Goal: Transaction & Acquisition: Register for event/course

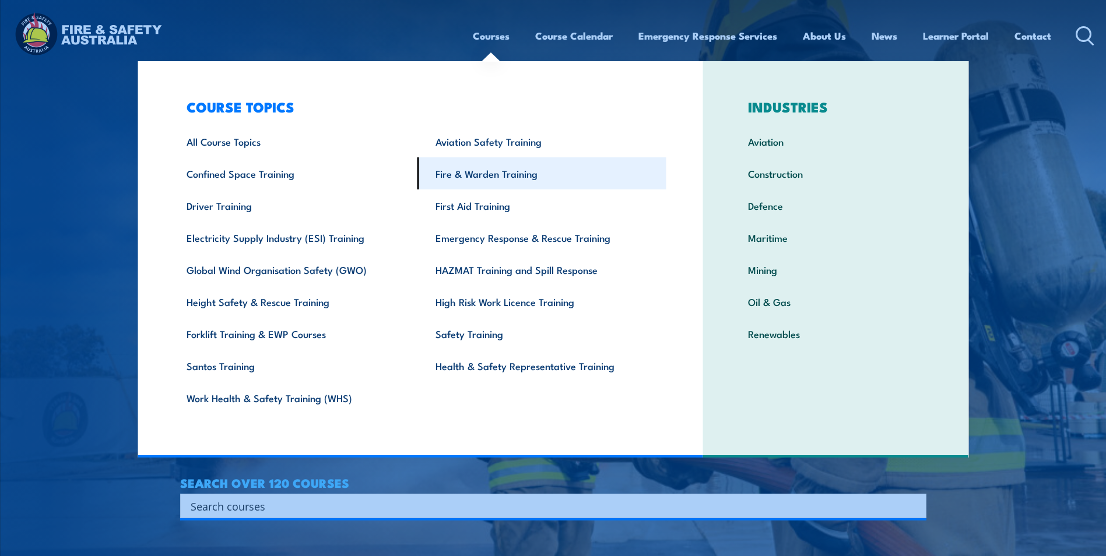
click at [510, 170] on link "Fire & Warden Training" at bounding box center [542, 173] width 249 height 32
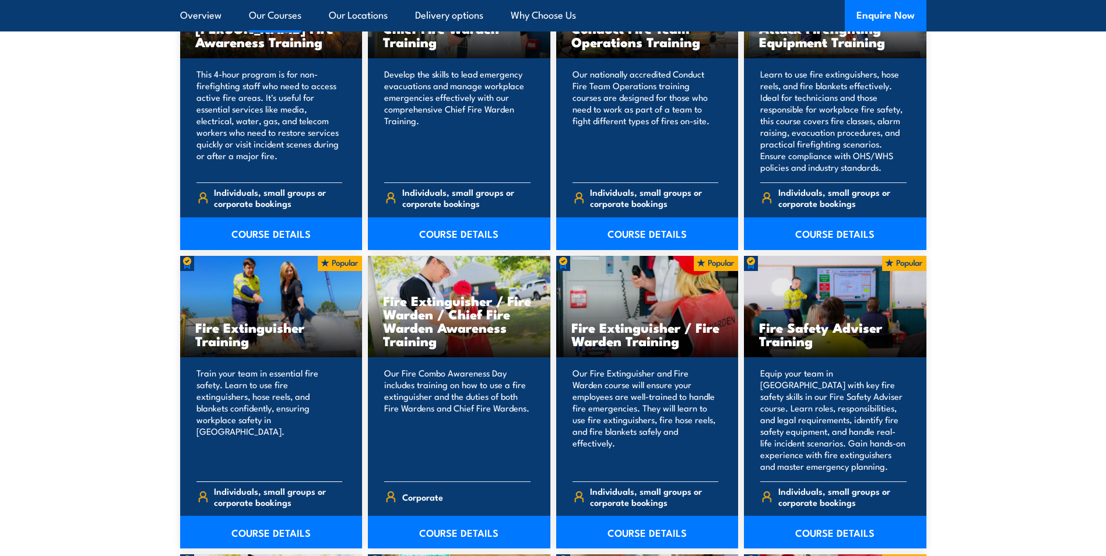
scroll to position [1108, 0]
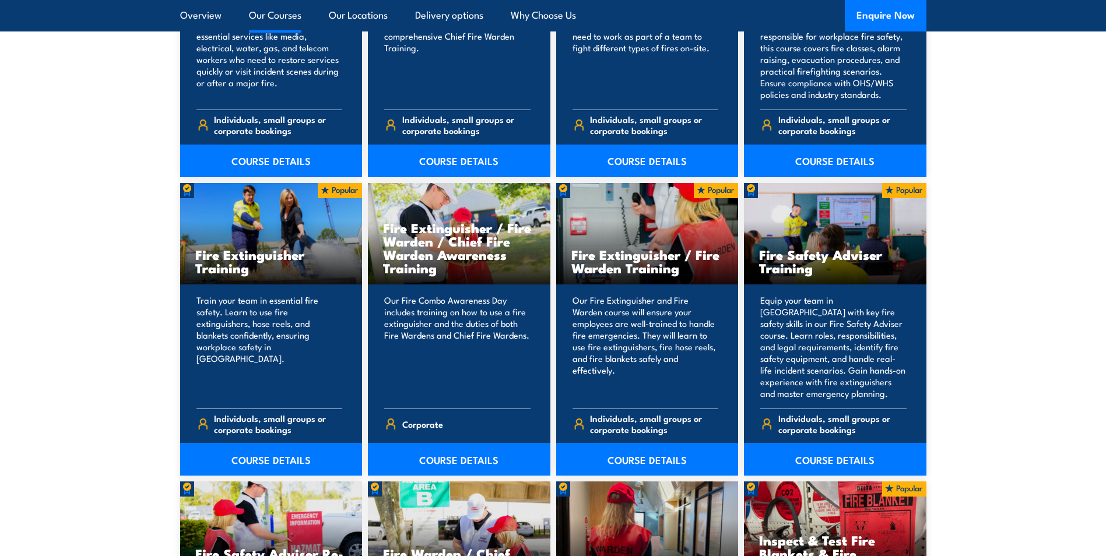
click at [248, 321] on p "Train your team in essential fire safety. Learn to use fire extinguishers, hose…" at bounding box center [270, 347] width 146 height 105
click at [239, 262] on h3 "Fire Extinguisher Training" at bounding box center [271, 261] width 152 height 27
drag, startPoint x: 254, startPoint y: 458, endPoint x: 251, endPoint y: 452, distance: 6.8
click at [254, 458] on link "COURSE DETAILS" at bounding box center [271, 459] width 183 height 33
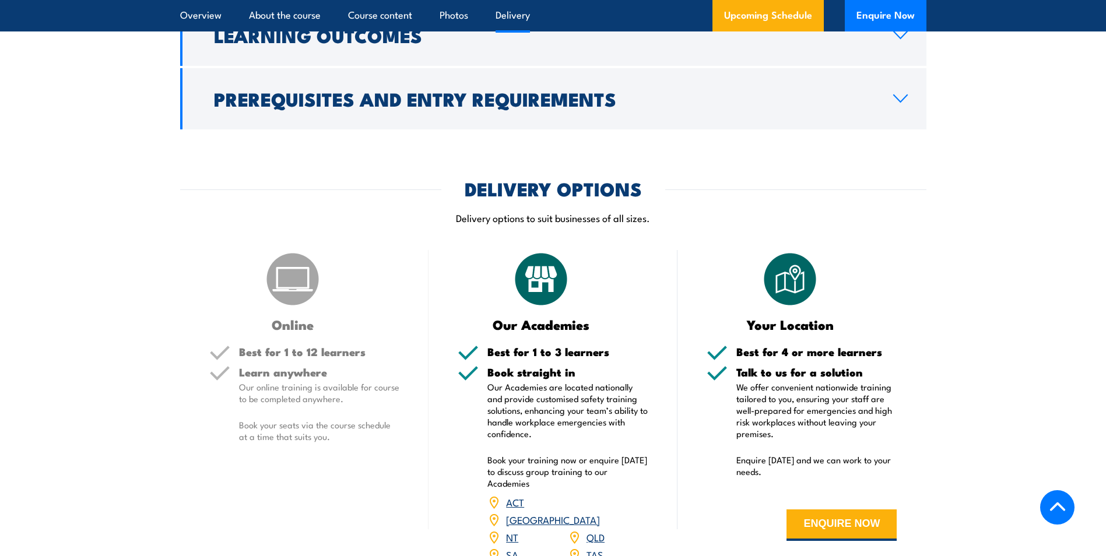
scroll to position [1458, 0]
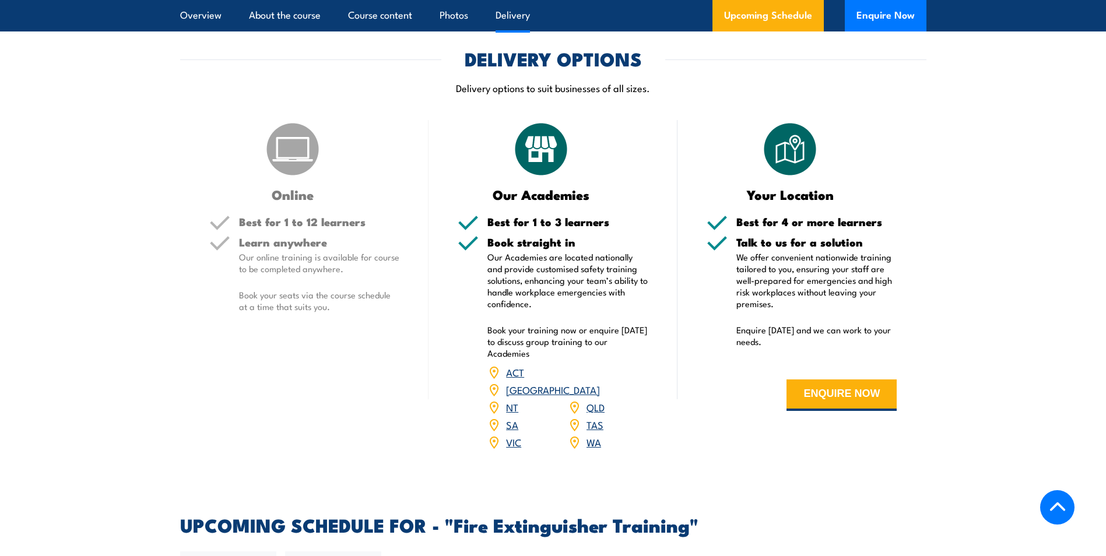
click at [516, 418] on link "SA" at bounding box center [512, 425] width 12 height 14
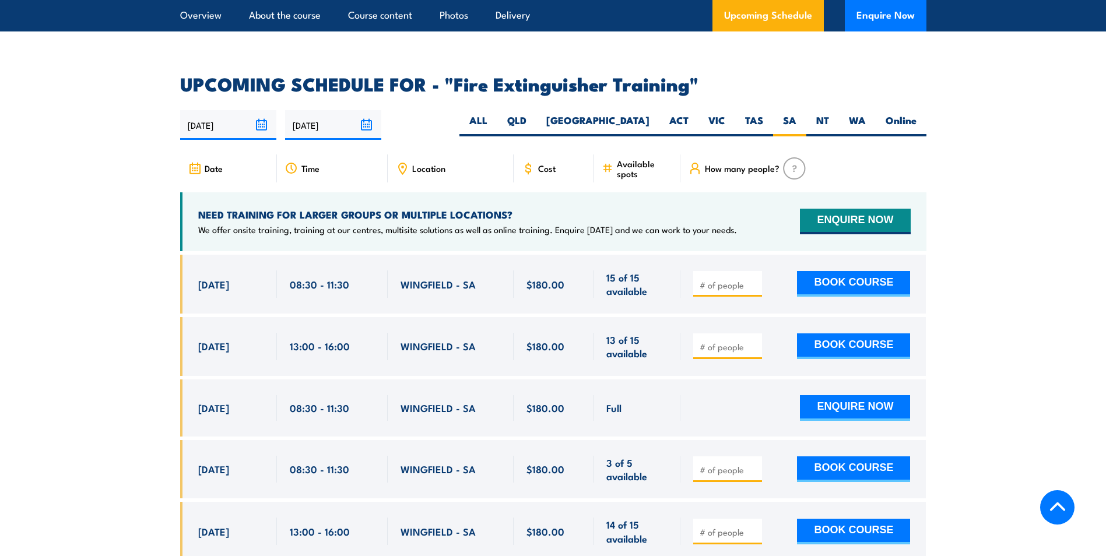
scroll to position [1899, 0]
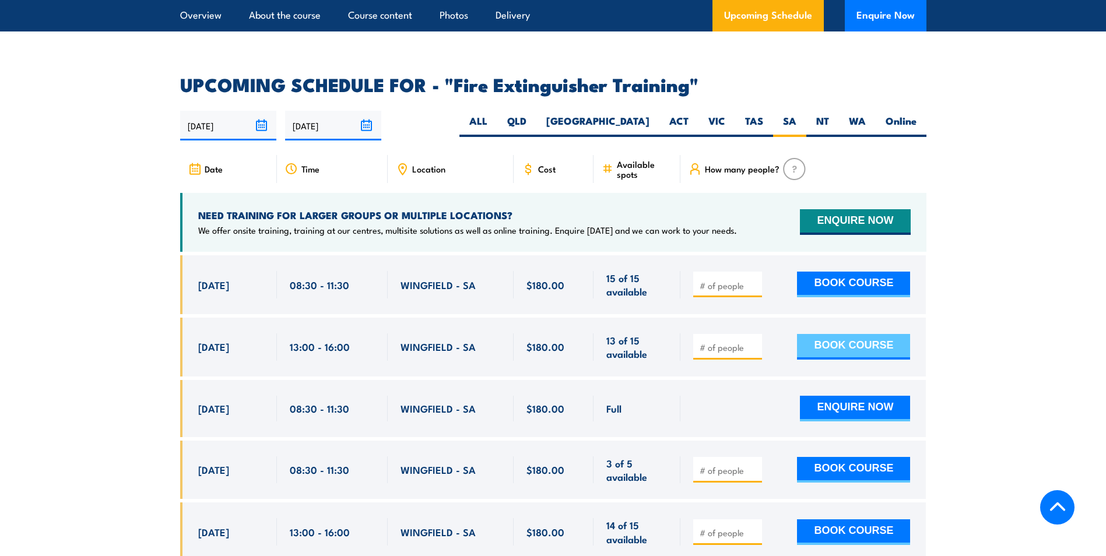
click at [828, 334] on button "BOOK COURSE" at bounding box center [853, 347] width 113 height 26
click at [753, 342] on input "1" at bounding box center [729, 348] width 58 height 12
type input "2"
click at [754, 342] on input "2" at bounding box center [729, 348] width 58 height 12
click at [817, 334] on button "BOOK COURSE" at bounding box center [853, 347] width 113 height 26
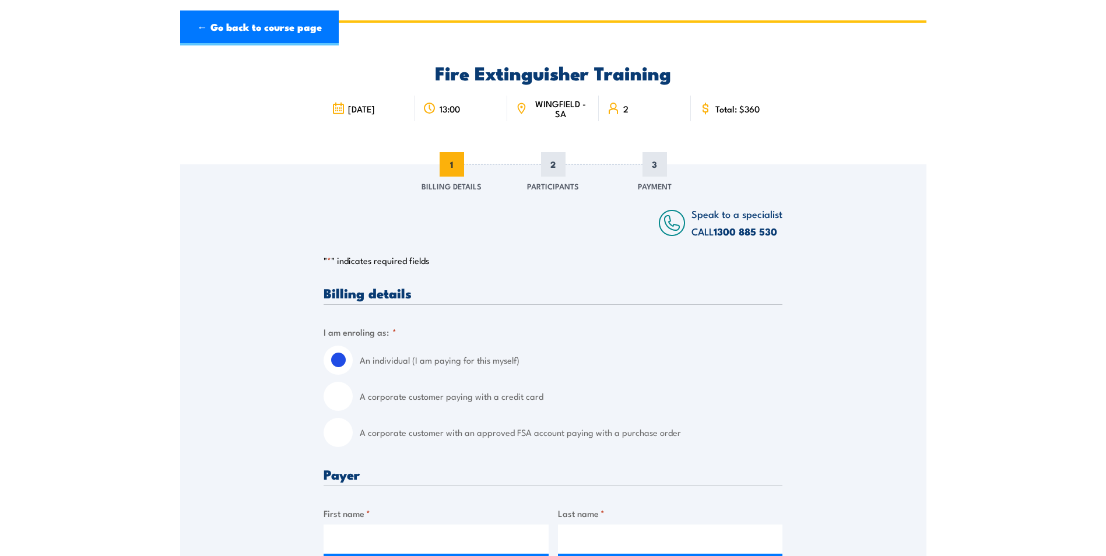
scroll to position [58, 0]
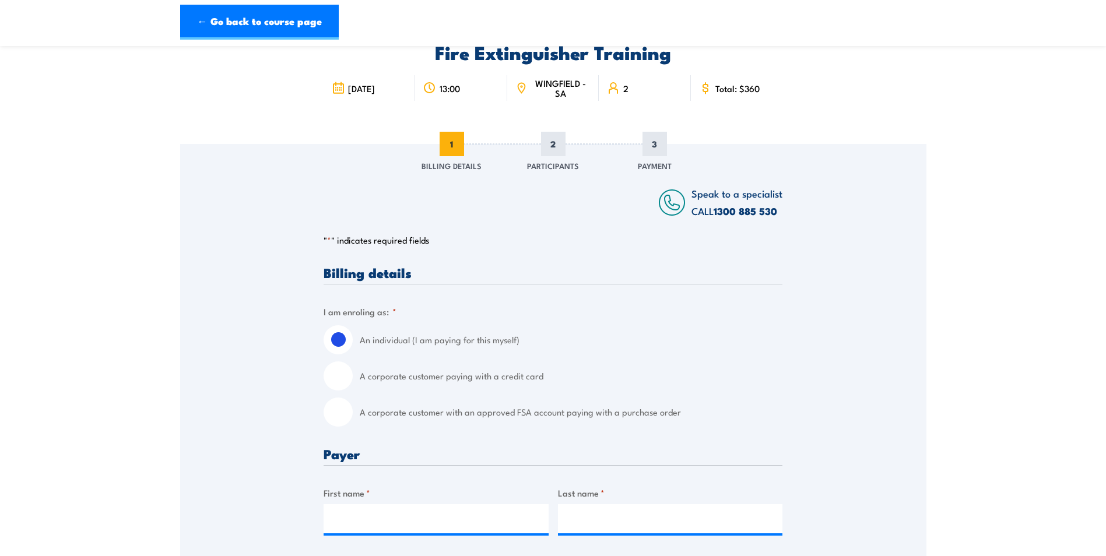
click at [342, 376] on input "A corporate customer paying with a credit card" at bounding box center [338, 376] width 29 height 29
radio input "true"
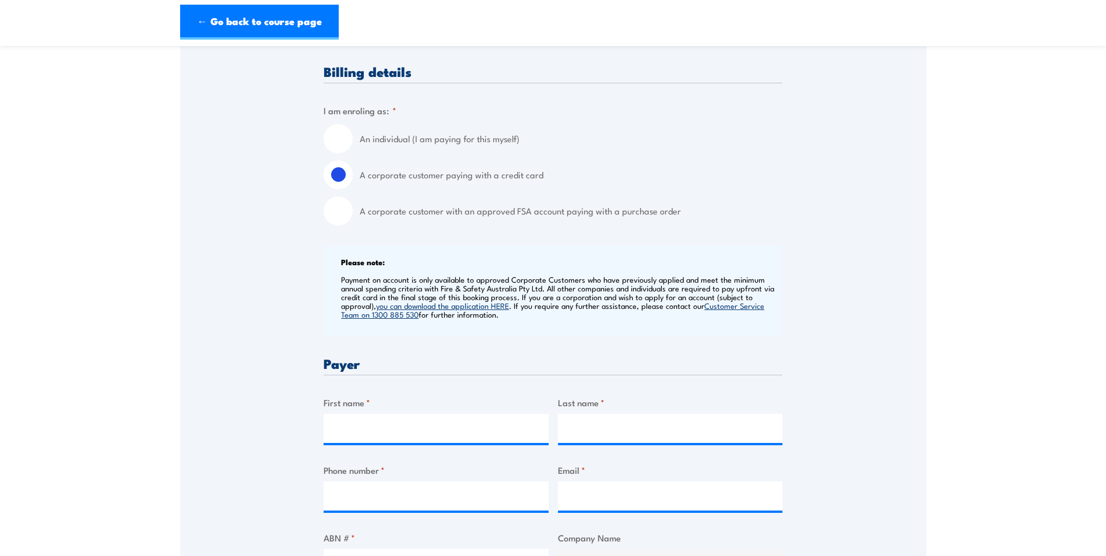
scroll to position [292, 0]
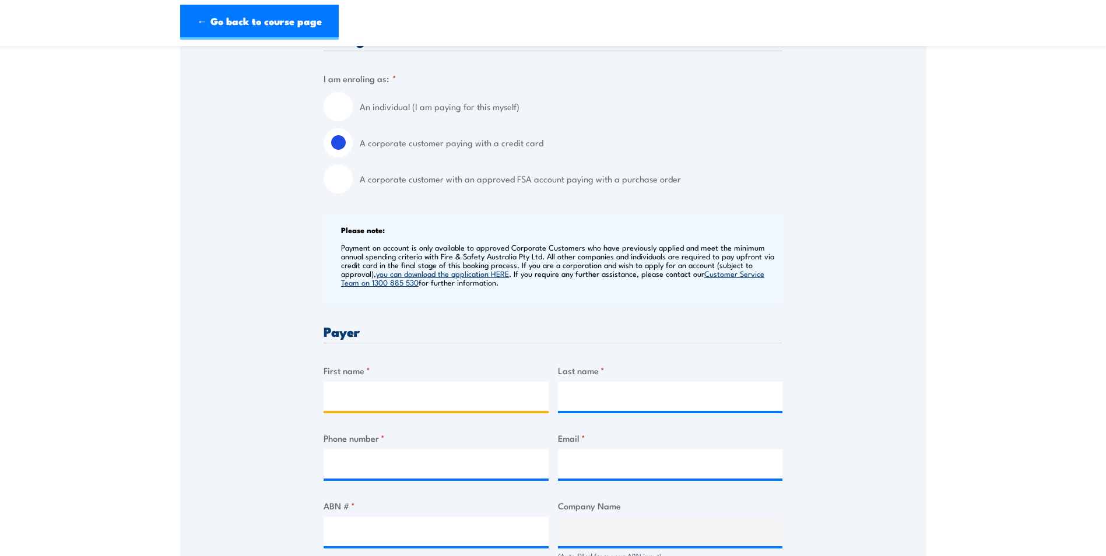
click at [356, 400] on input "First name *" at bounding box center [436, 396] width 225 height 29
type input "Steven"
type input "Lalic"
type input "0437500245"
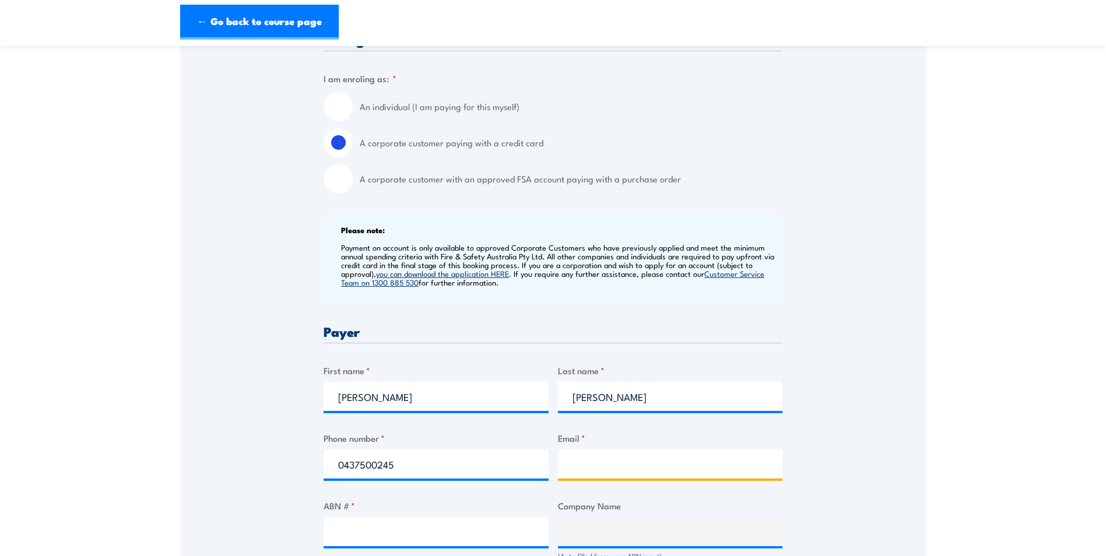
type input "steve.lalic@aurizon.com.au"
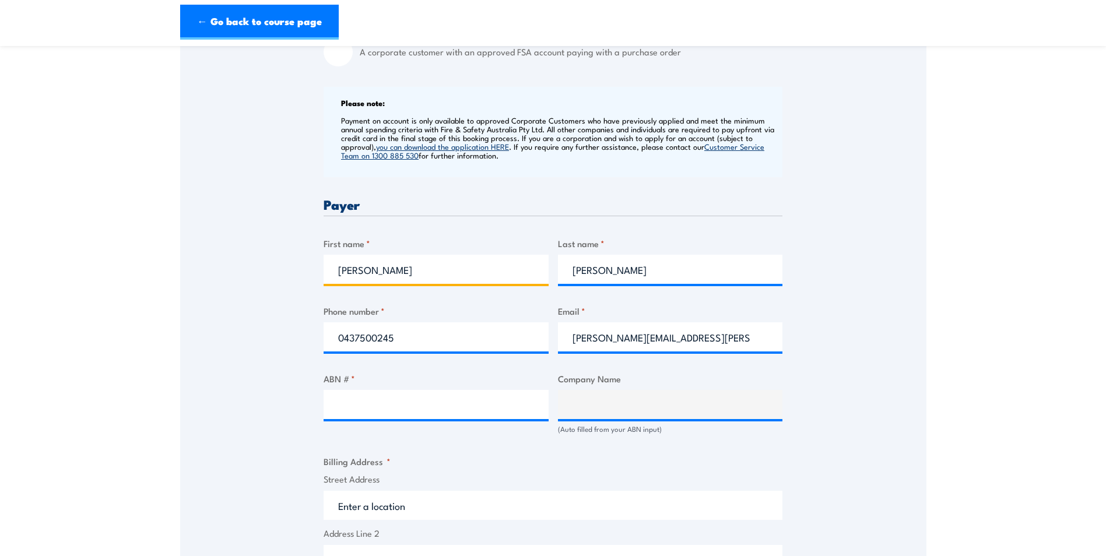
scroll to position [467, 0]
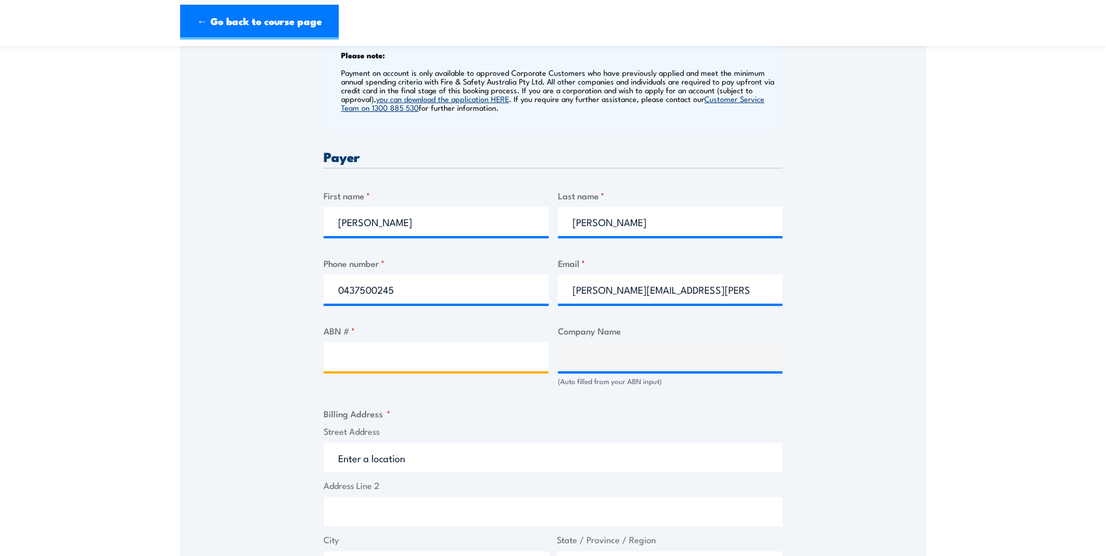
click at [342, 359] on input "ABN # *" at bounding box center [436, 356] width 225 height 29
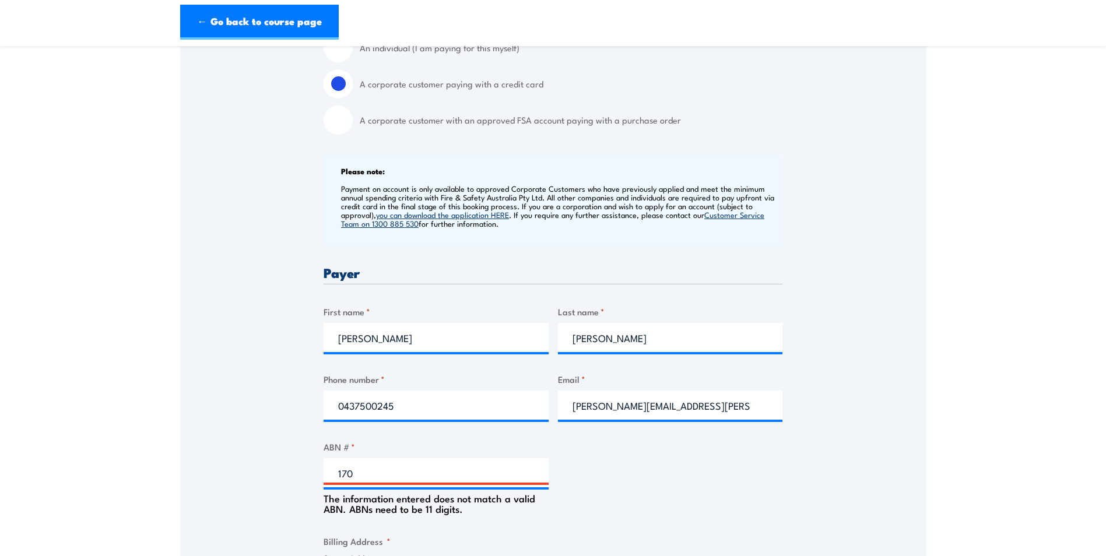
scroll to position [350, 0]
drag, startPoint x: 390, startPoint y: 472, endPoint x: 338, endPoint y: 471, distance: 51.3
click at [390, 472] on input "170" at bounding box center [436, 473] width 225 height 29
type input "17079444296"
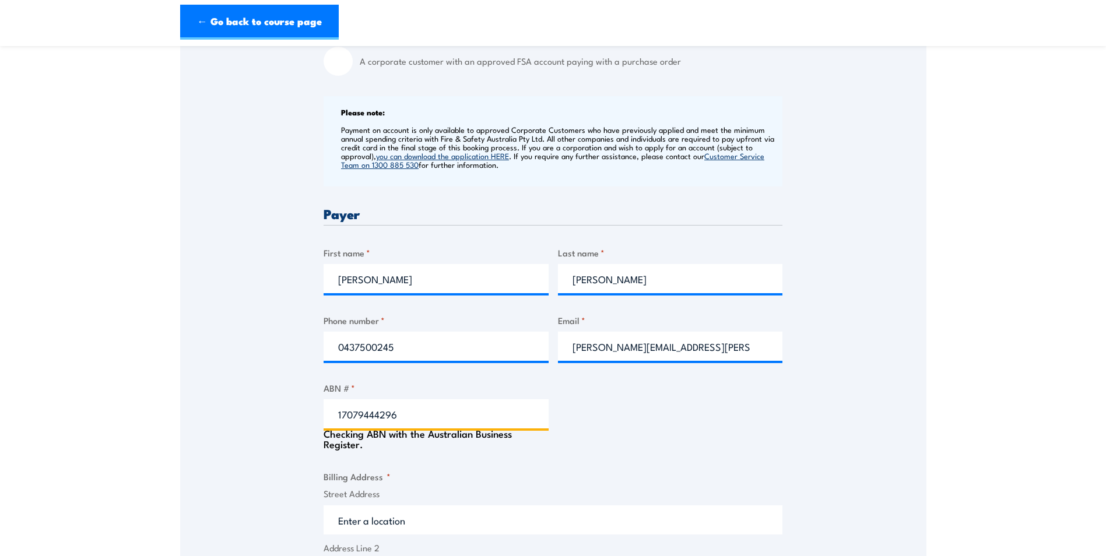
type input "AURIZON BULK CENTRAL PTY LTD"
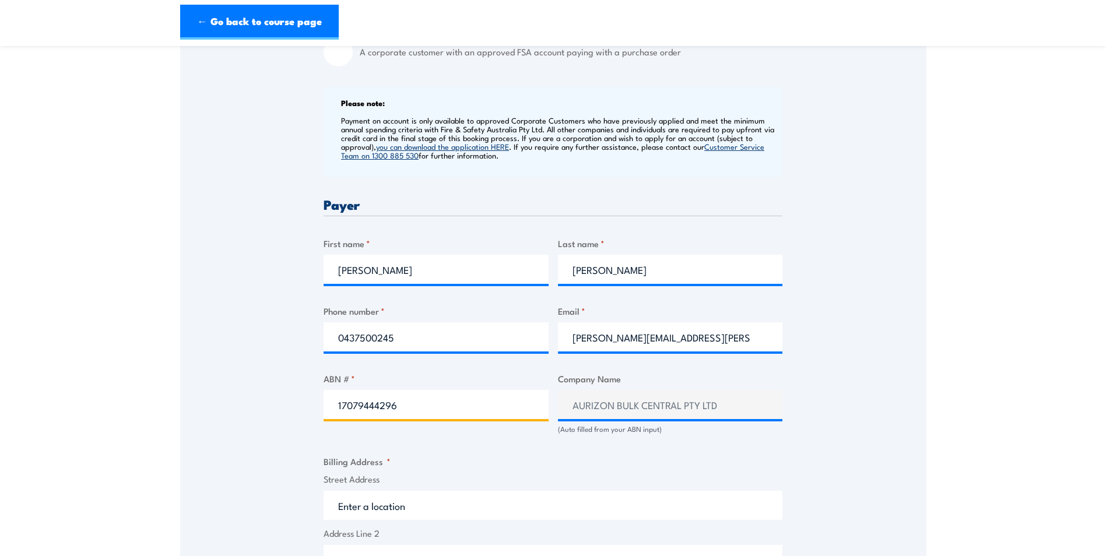
scroll to position [467, 0]
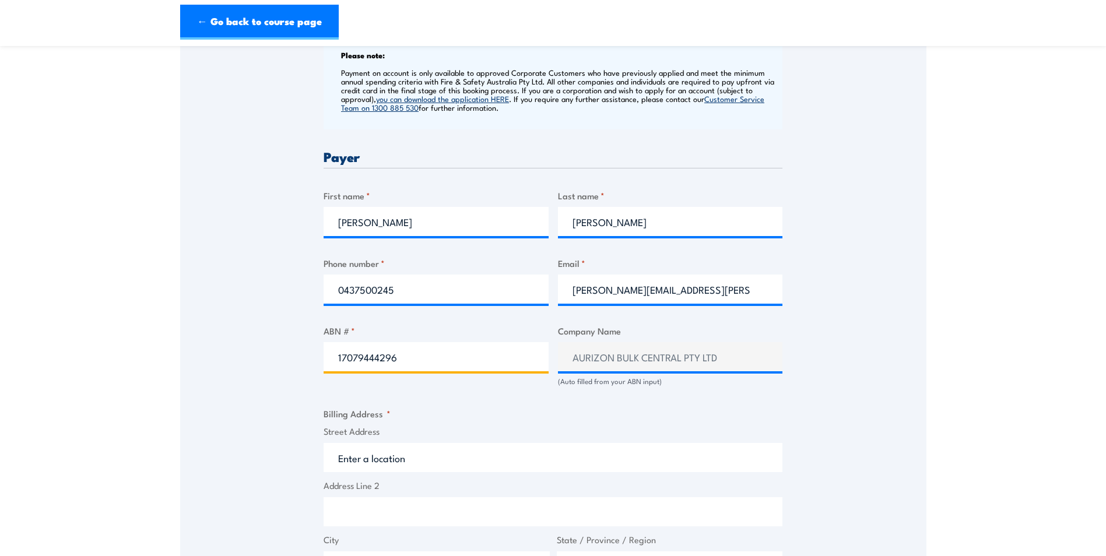
type input "17079444296"
click at [441, 457] on input "Street Address" at bounding box center [553, 457] width 459 height 29
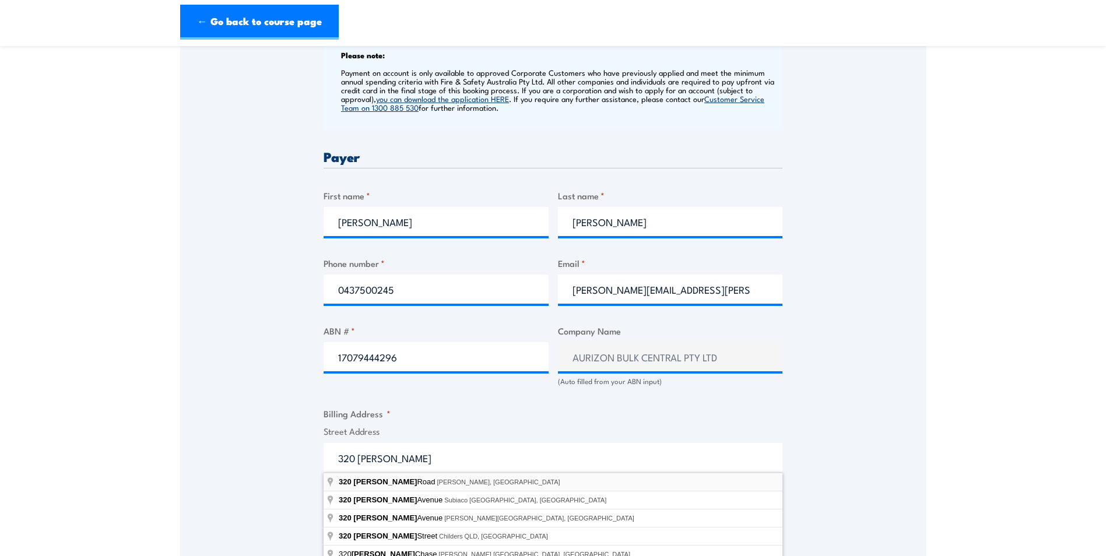
type input "320 Churchill Road, Kilburn SA, Australia"
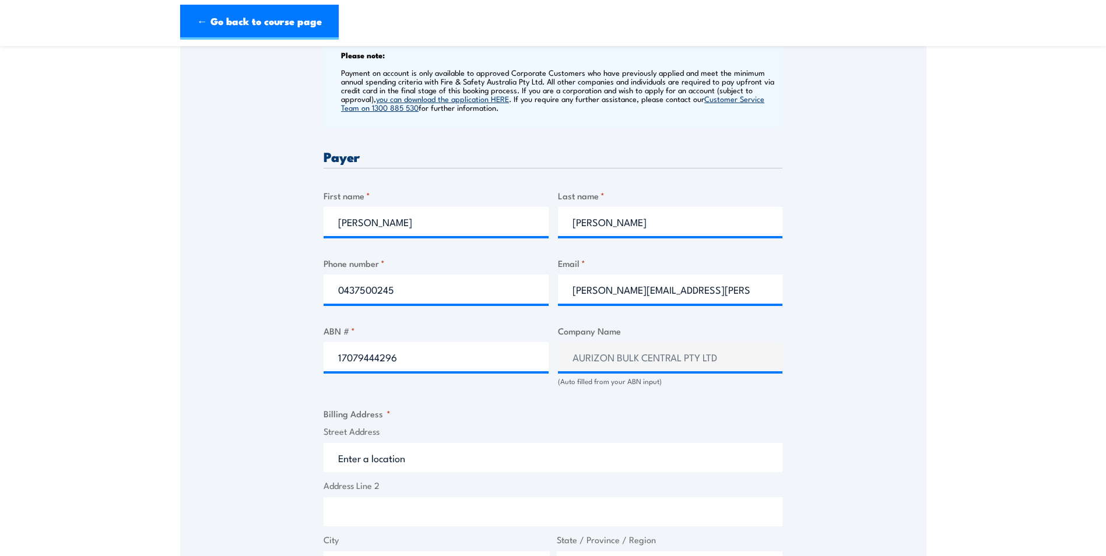
type input "320 Churchill Rd"
type input "Kilburn"
type input "South Australia"
type input "5084"
select select "Australia"
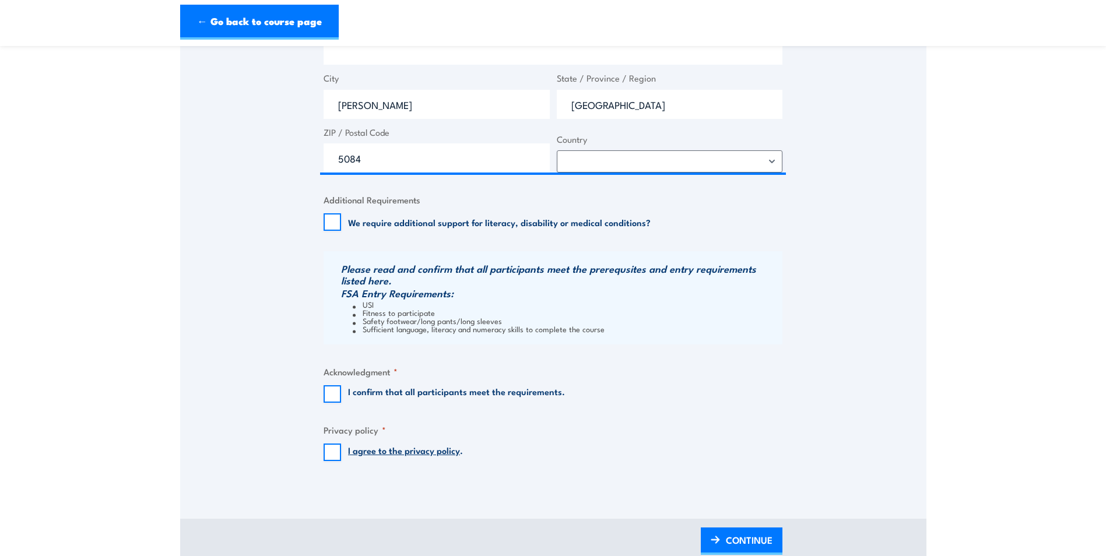
scroll to position [933, 0]
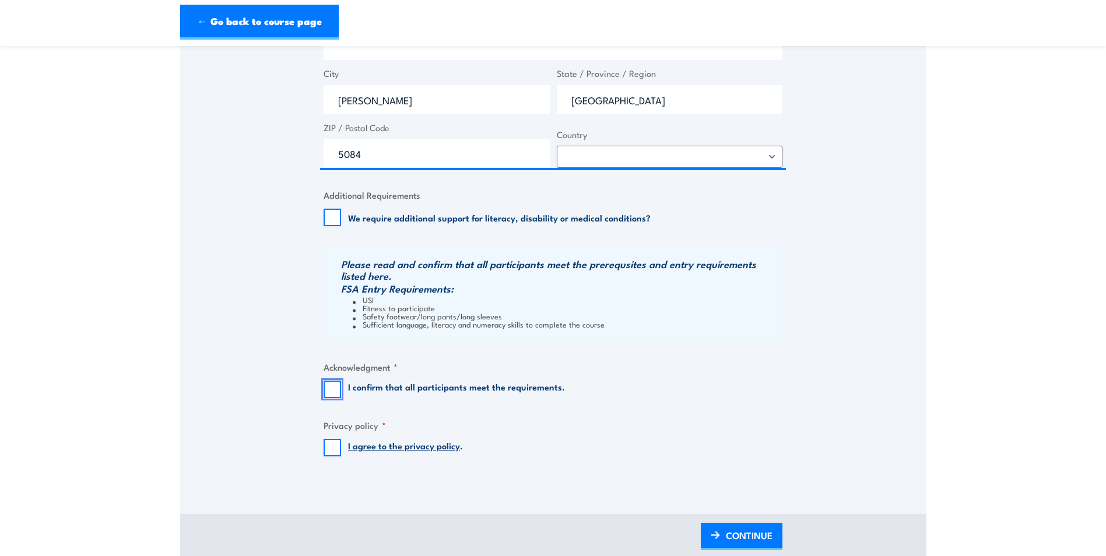
click at [328, 390] on input "I confirm that all participants meet the requirements." at bounding box center [332, 389] width 17 height 17
checkbox input "true"
click at [328, 448] on input "I agree to the privacy policy ." at bounding box center [332, 447] width 17 height 17
checkbox input "true"
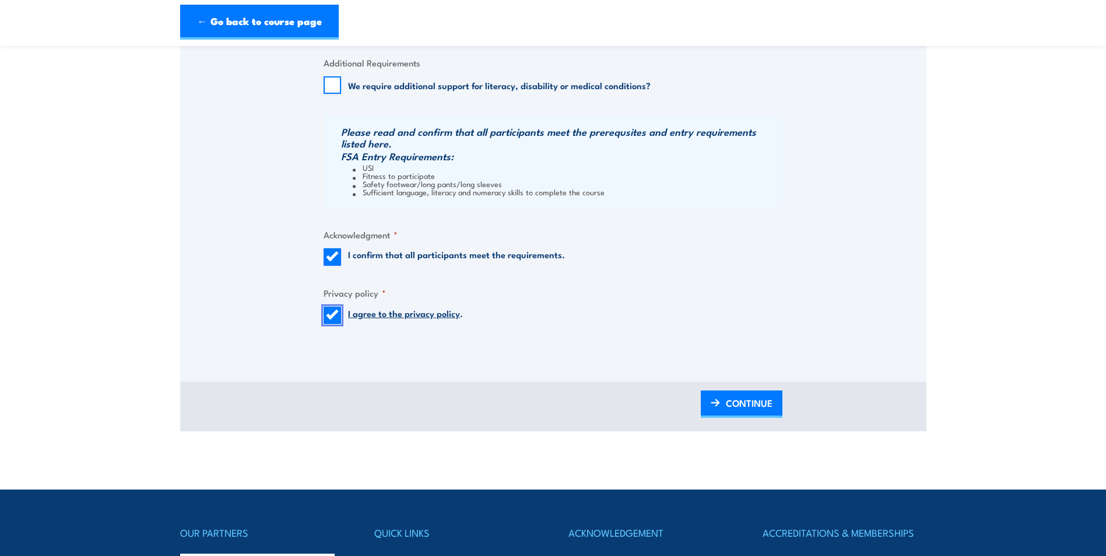
scroll to position [991, 0]
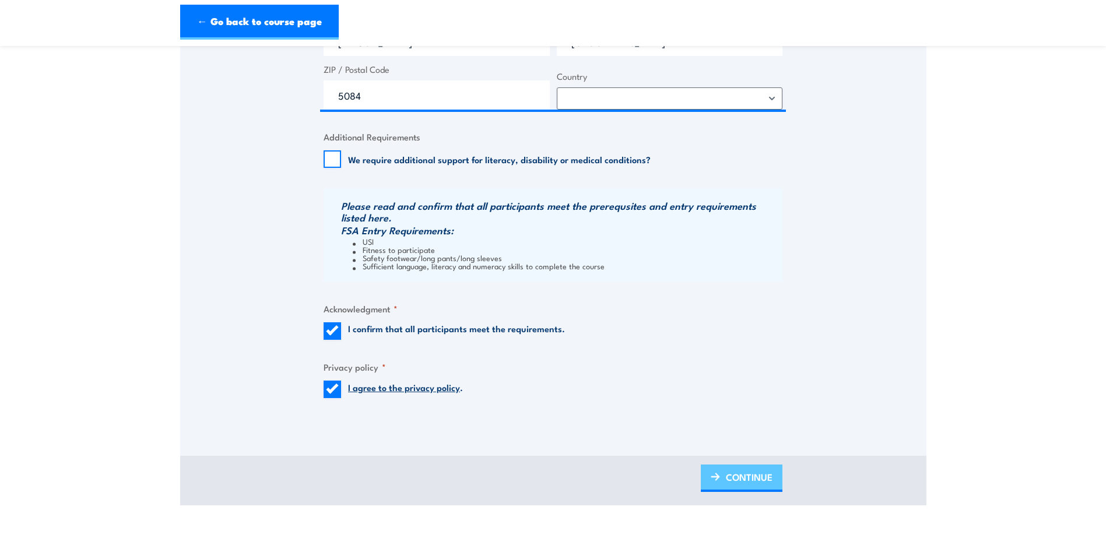
click at [749, 479] on span "CONTINUE" at bounding box center [749, 477] width 47 height 31
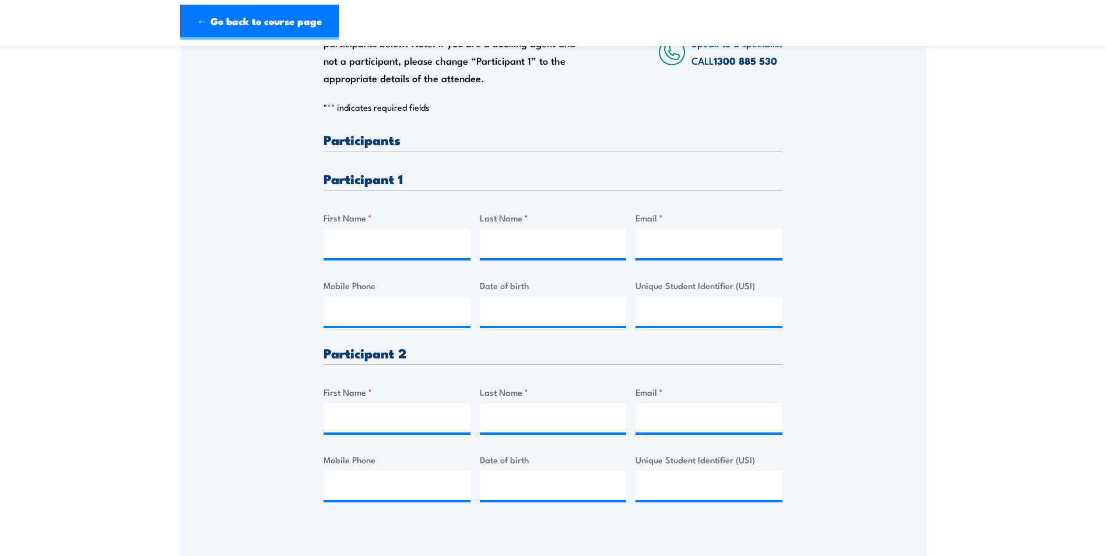
scroll to position [233, 0]
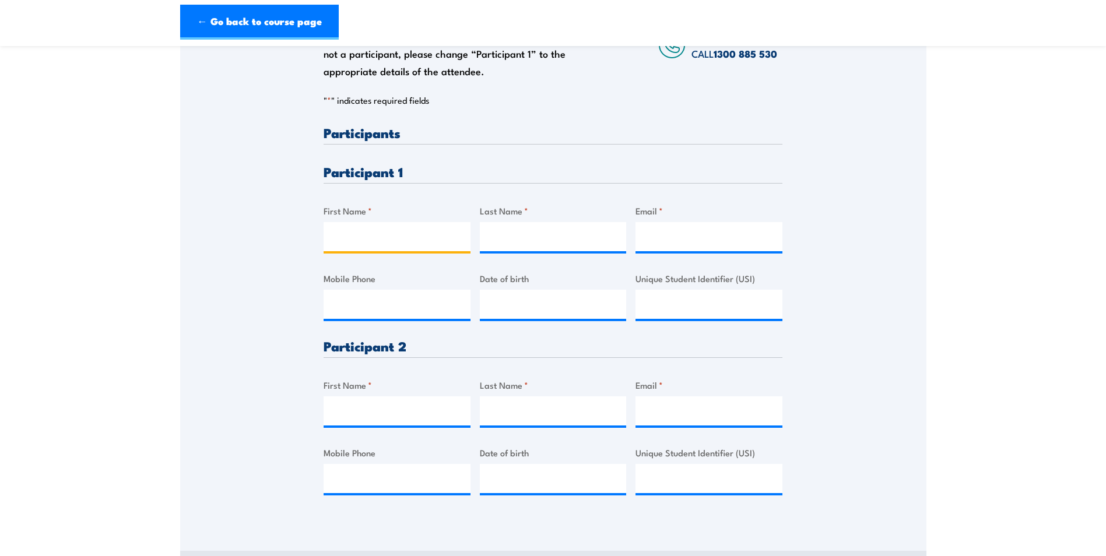
click at [357, 240] on input "First Name *" at bounding box center [397, 236] width 147 height 29
type input "Lisa"
type input "Lloyd"
type input "bundibare@yahoo.com.au"
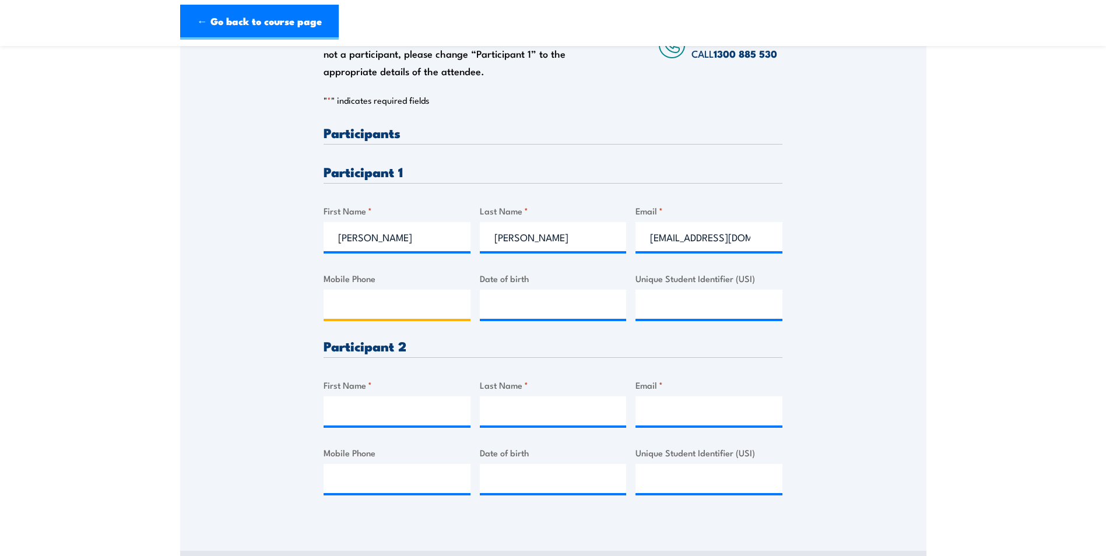
type input "0438641605"
type input "Lisa"
click at [572, 300] on input "__/__/____" at bounding box center [553, 304] width 147 height 29
type input "16/05/1964"
click at [816, 353] on div "Please provide names and contact details for each of the participants below. No…" at bounding box center [553, 243] width 746 height 549
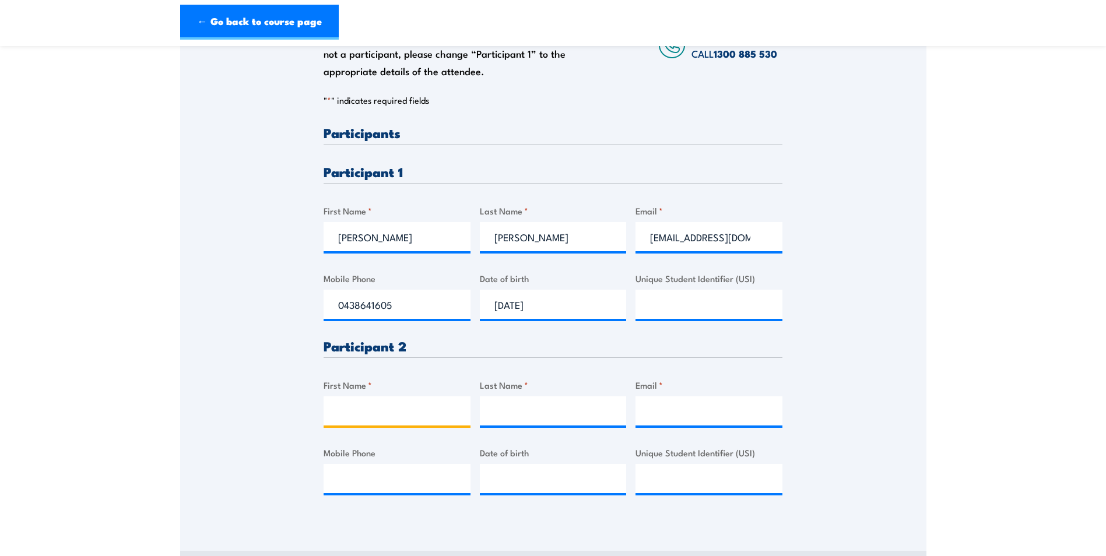
click at [378, 410] on input "First Name *" at bounding box center [397, 411] width 147 height 29
type input "Andrew"
click at [552, 412] on input "Last Name *" at bounding box center [553, 411] width 147 height 29
type input "Johanning"
click at [676, 421] on input "Email *" at bounding box center [709, 411] width 147 height 29
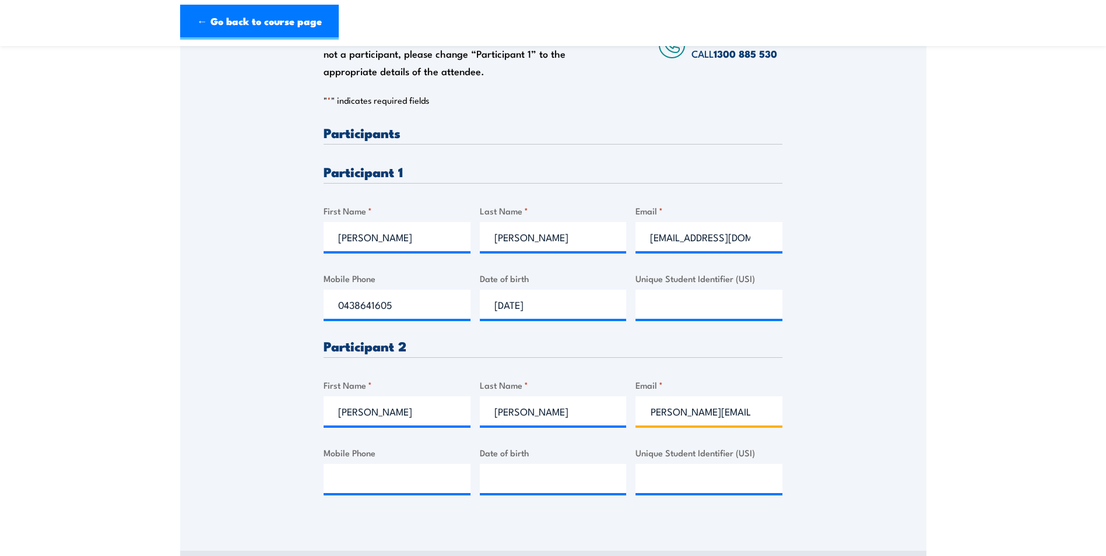
scroll to position [0, 8]
type input "Joeybec@bigpond.net.au"
click at [412, 474] on input "Mobile Phone" at bounding box center [397, 478] width 147 height 29
type input "0497331680"
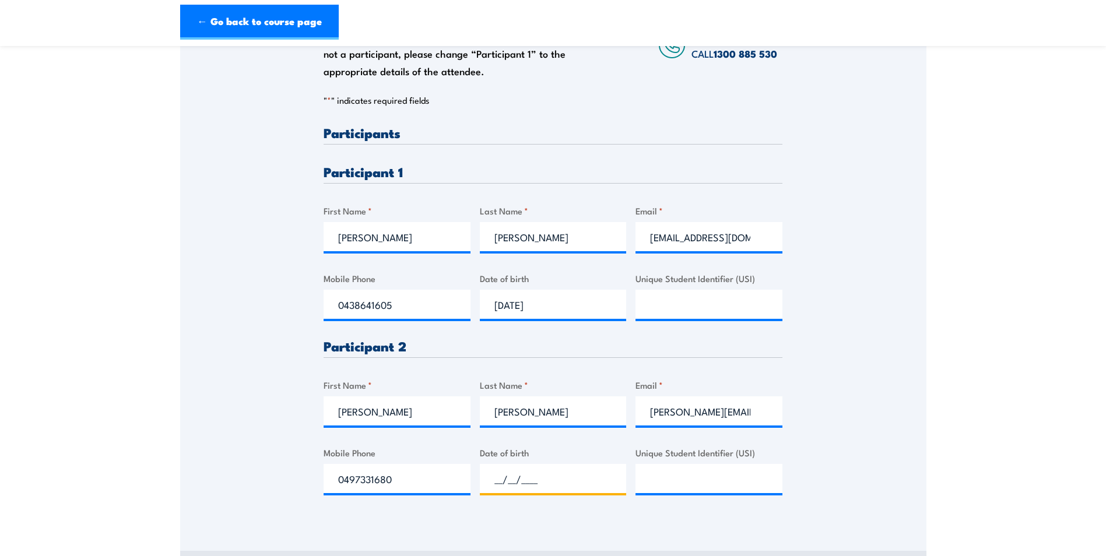
click at [548, 484] on input "__/__/____" at bounding box center [553, 478] width 147 height 29
click at [496, 480] on input "__/__/___2" at bounding box center [553, 478] width 147 height 29
type input "07/12/1972"
click at [514, 511] on div "Please provide names and contact details for each of the participants below. No…" at bounding box center [553, 320] width 459 height 388
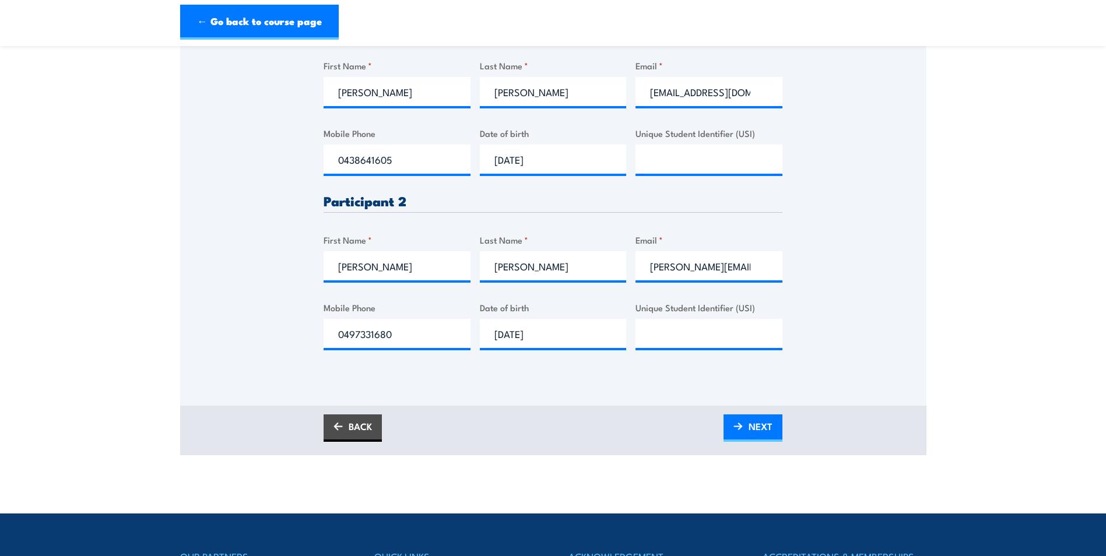
scroll to position [408, 0]
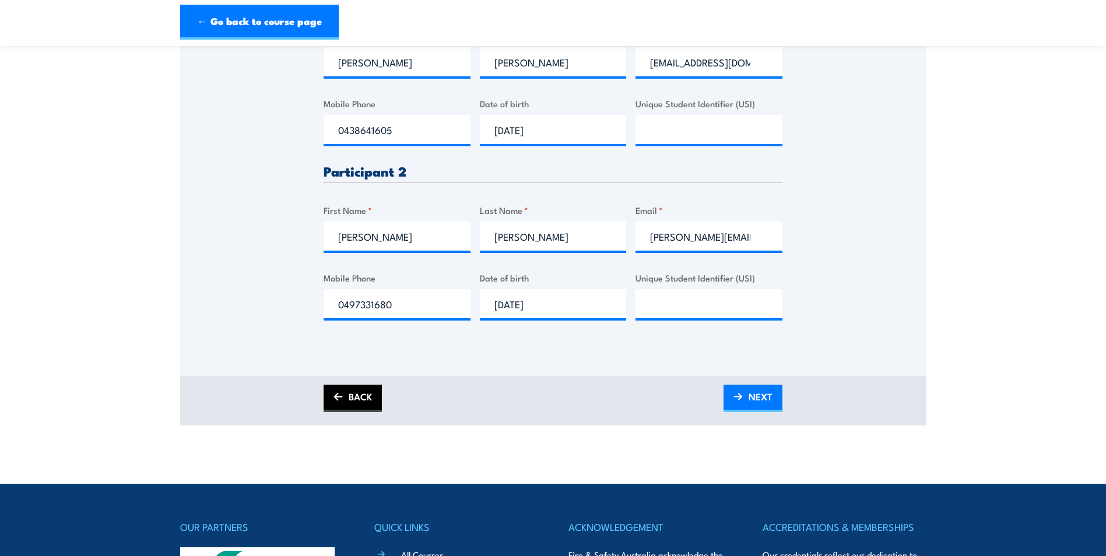
click at [349, 403] on link "BACK" at bounding box center [353, 398] width 58 height 27
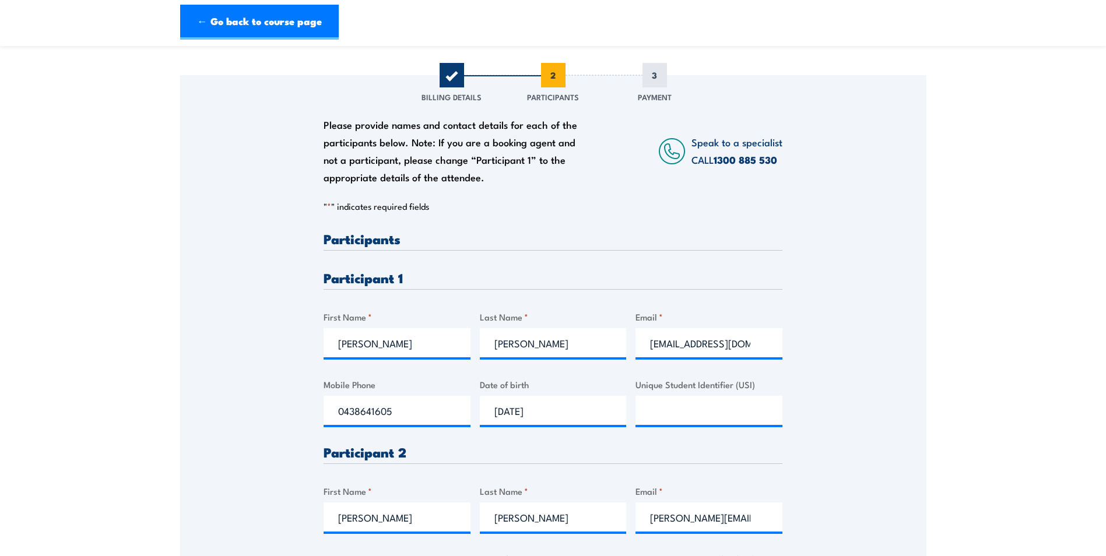
scroll to position [117, 0]
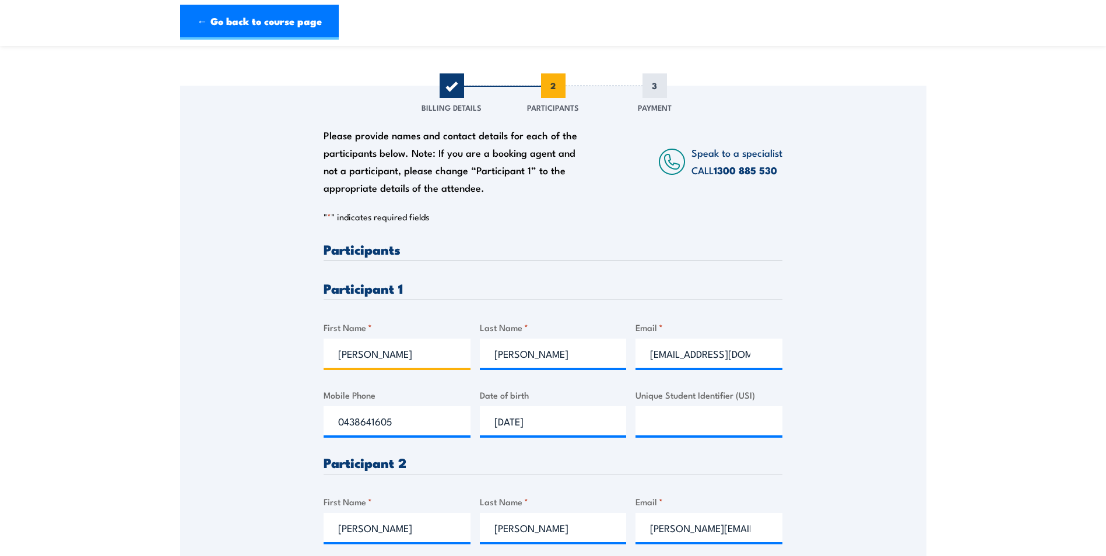
click at [374, 355] on input "Lisa" at bounding box center [397, 353] width 147 height 29
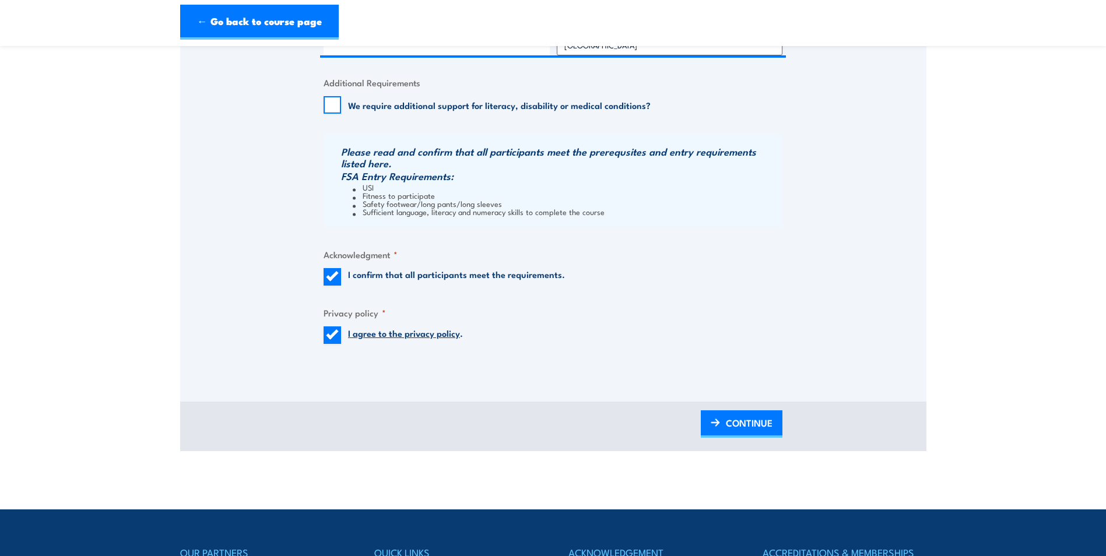
scroll to position [1050, 0]
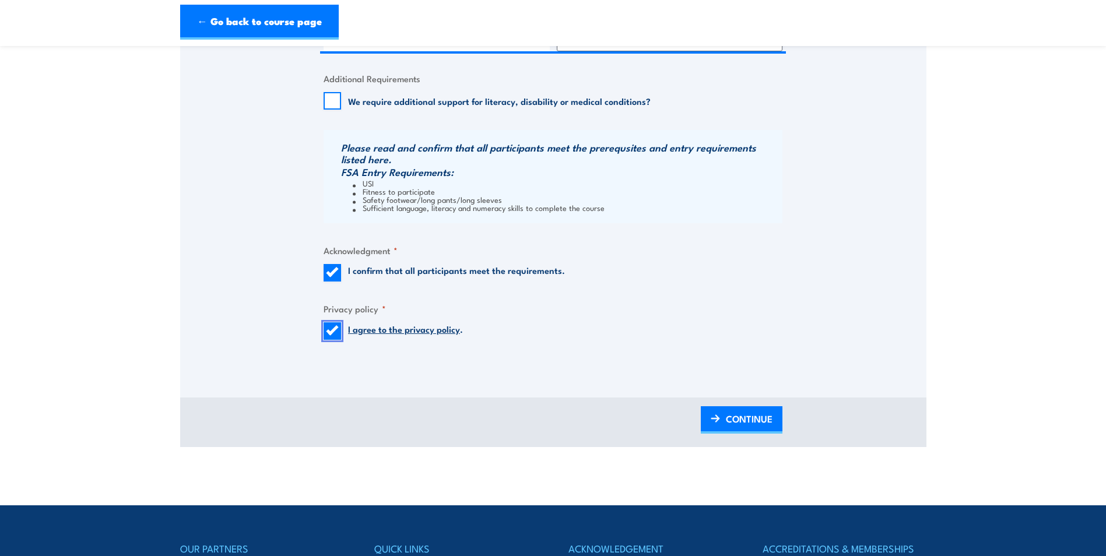
click at [338, 330] on input "I agree to the privacy policy ." at bounding box center [332, 330] width 17 height 17
checkbox input "false"
drag, startPoint x: 335, startPoint y: 274, endPoint x: 265, endPoint y: 269, distance: 70.8
click at [335, 274] on input "I confirm that all participants meet the requirements." at bounding box center [332, 272] width 17 height 17
checkbox input "false"
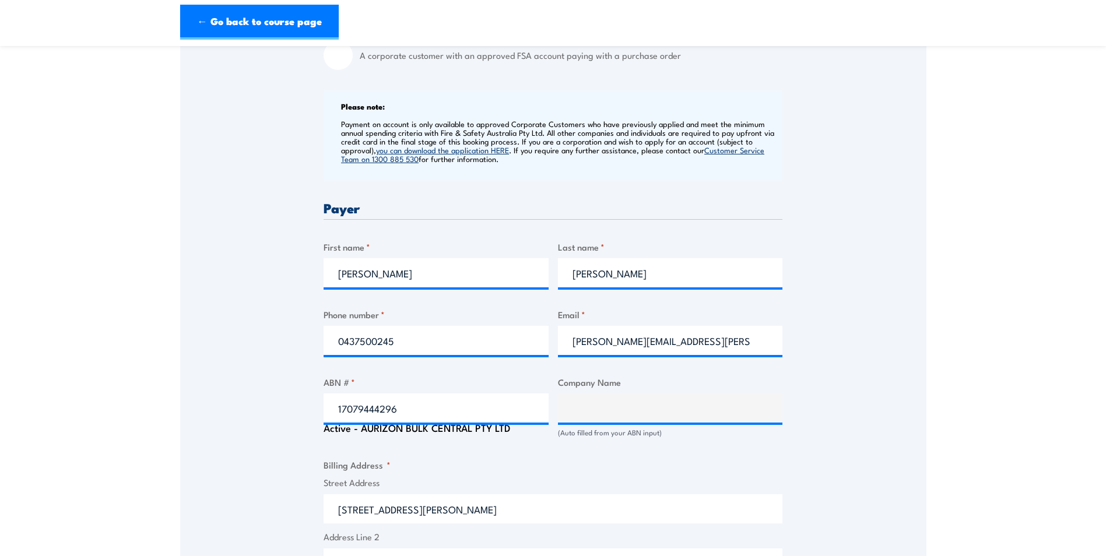
scroll to position [408, 0]
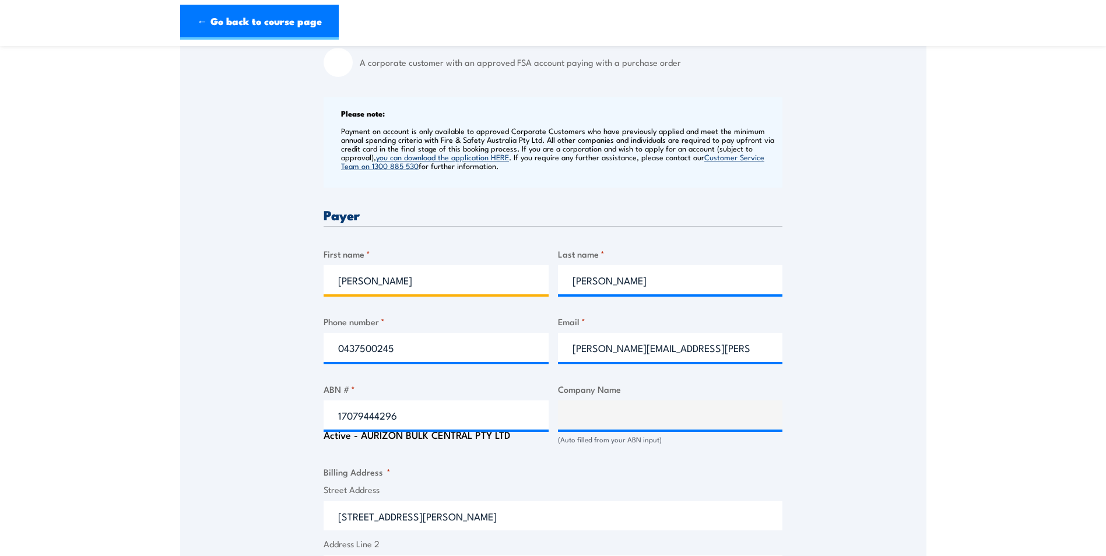
click at [397, 279] on input "Steven" at bounding box center [436, 279] width 225 height 29
type input "S"
click at [617, 282] on input "Lalic" at bounding box center [670, 279] width 225 height 29
type input "L"
click at [711, 349] on input "steve.lalic@aurizon.com.au" at bounding box center [670, 347] width 225 height 29
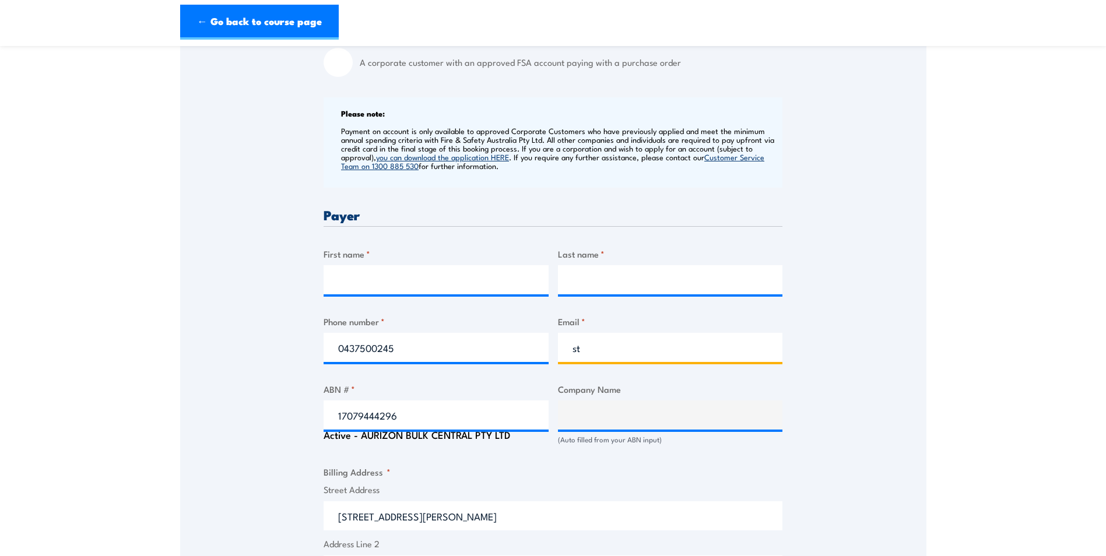
type input "s"
click at [440, 350] on input "0437500245" at bounding box center [436, 347] width 225 height 29
type input "0"
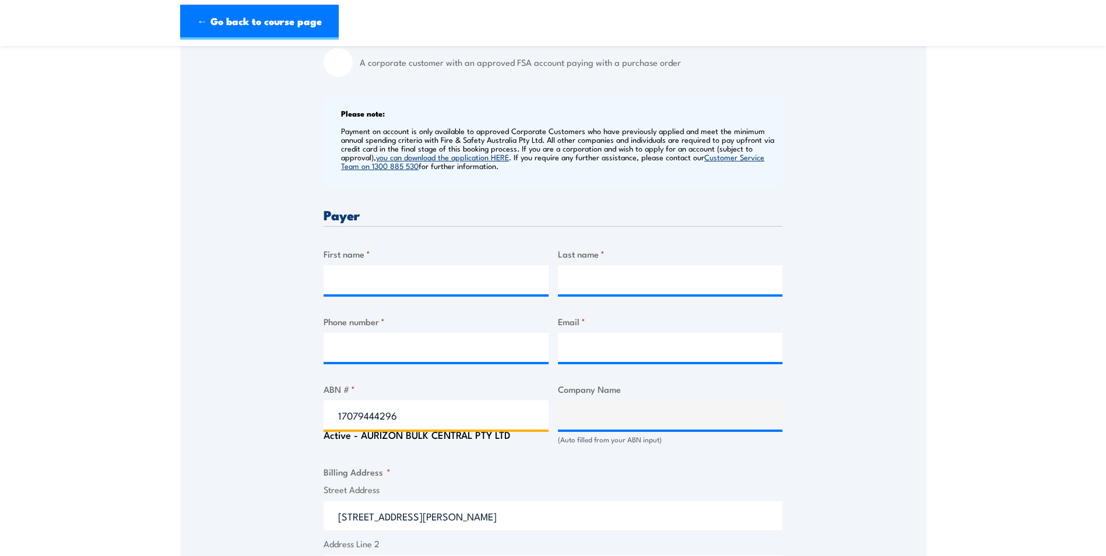
click at [433, 419] on input "17079444296" at bounding box center [436, 415] width 225 height 29
type input "1"
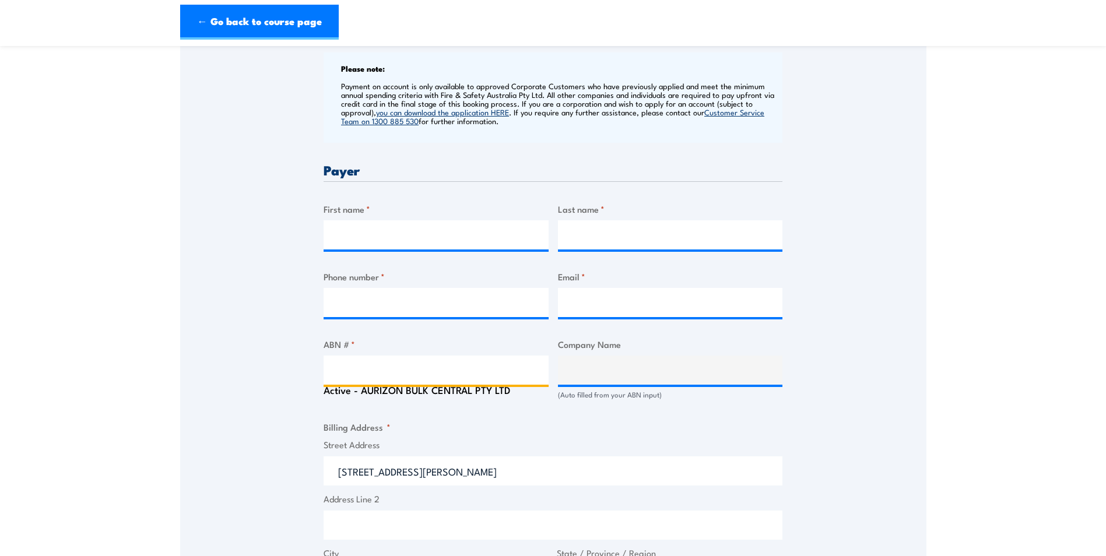
scroll to position [583, 0]
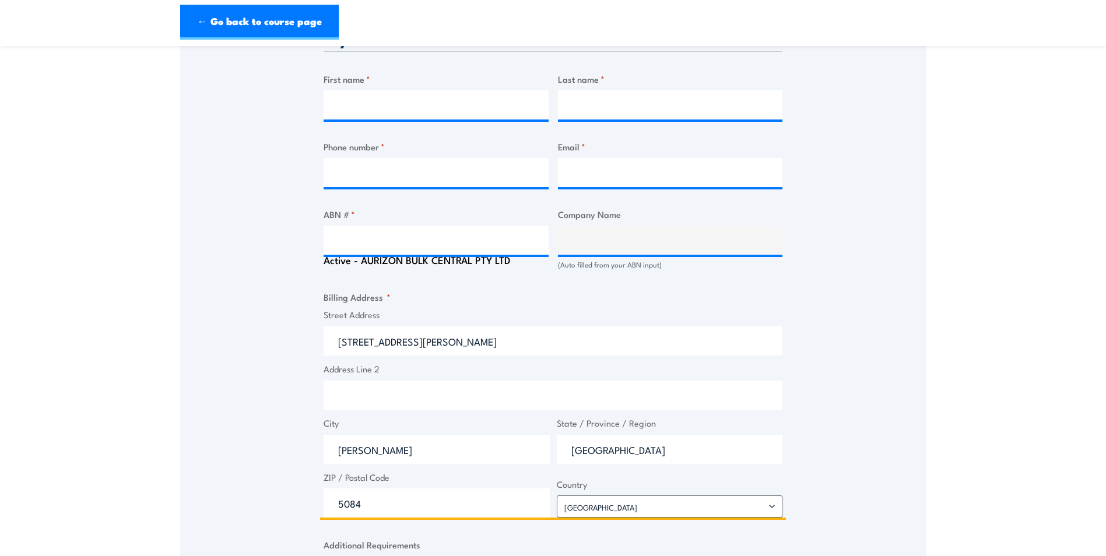
click at [436, 342] on input "320 Churchill Rd" at bounding box center [553, 341] width 459 height 29
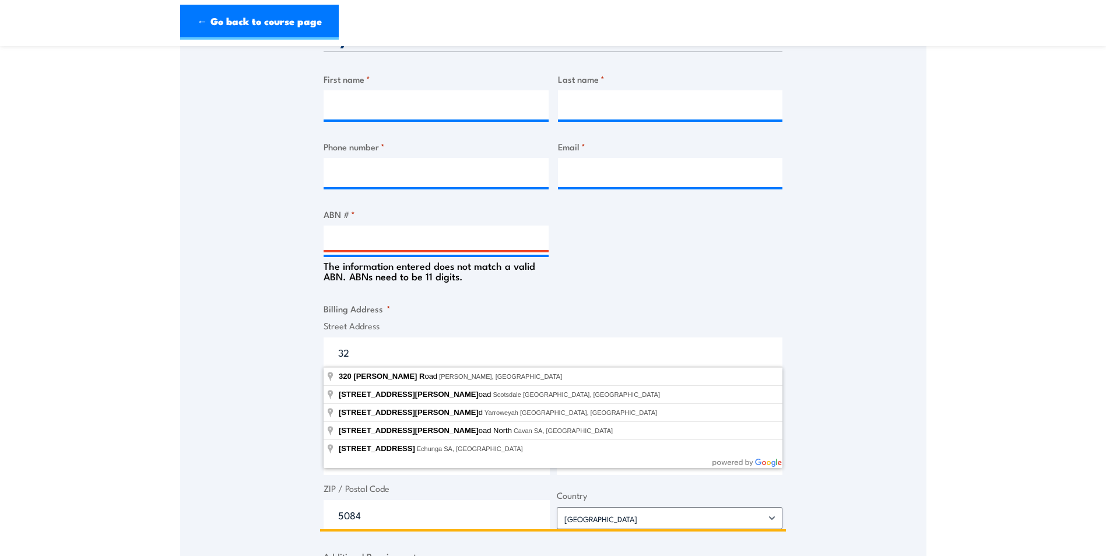
type input "3"
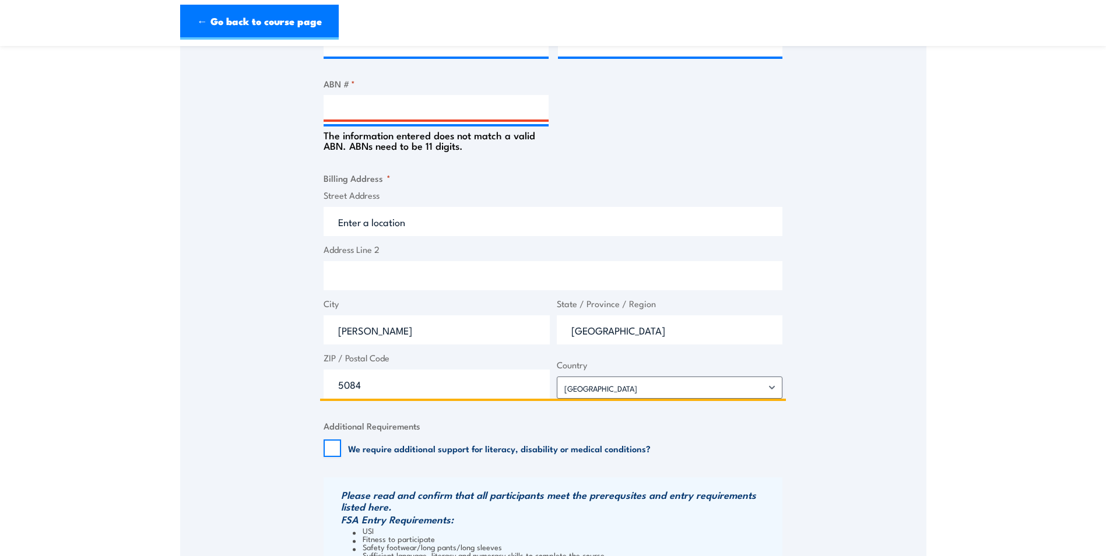
scroll to position [758, 0]
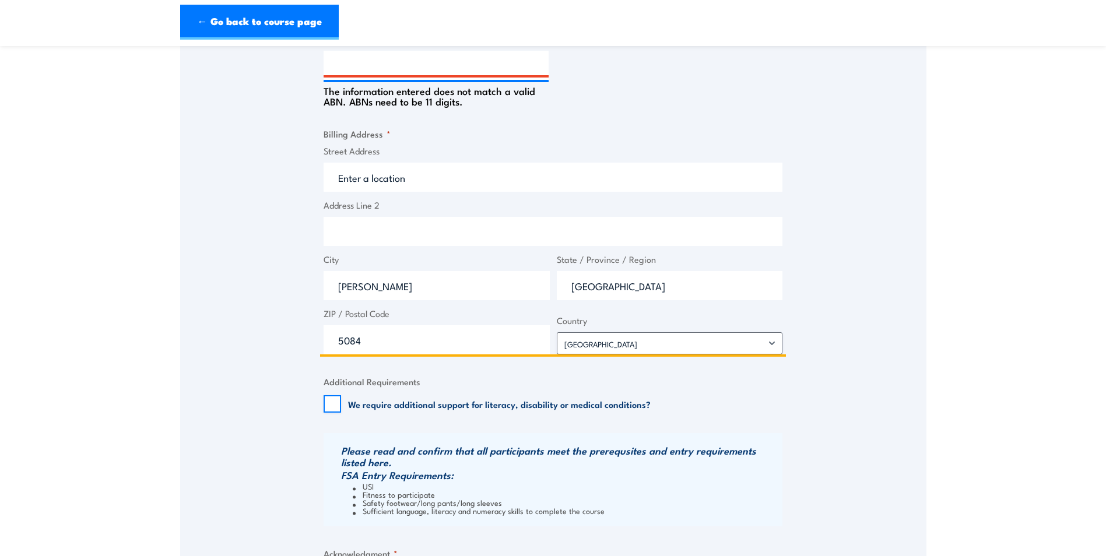
click at [405, 288] on input "Kilburn" at bounding box center [437, 285] width 226 height 29
type input "K"
click at [662, 290] on input "South Australia" at bounding box center [670, 285] width 226 height 29
type input "S"
click at [381, 341] on input "5084" at bounding box center [437, 339] width 226 height 29
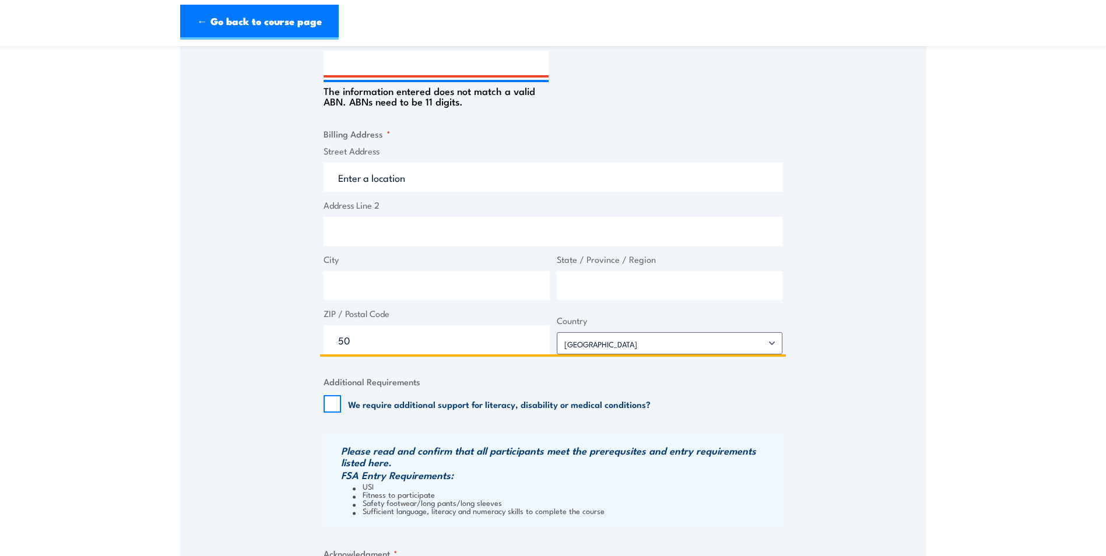
type input "5"
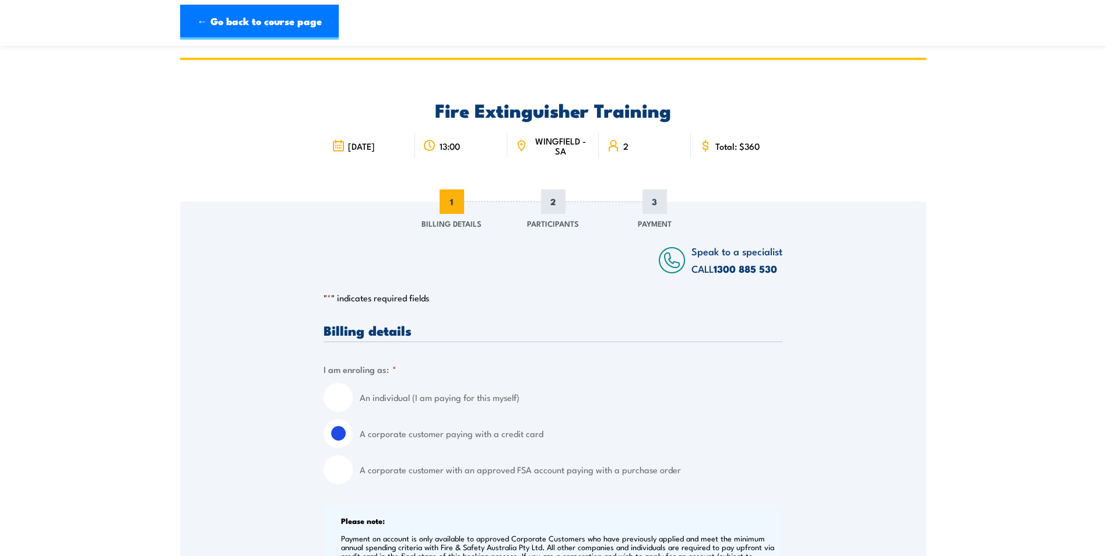
scroll to position [0, 0]
drag, startPoint x: 274, startPoint y: 32, endPoint x: 228, endPoint y: 104, distance: 85.3
click at [274, 32] on link "← Go back to course page" at bounding box center [259, 27] width 159 height 35
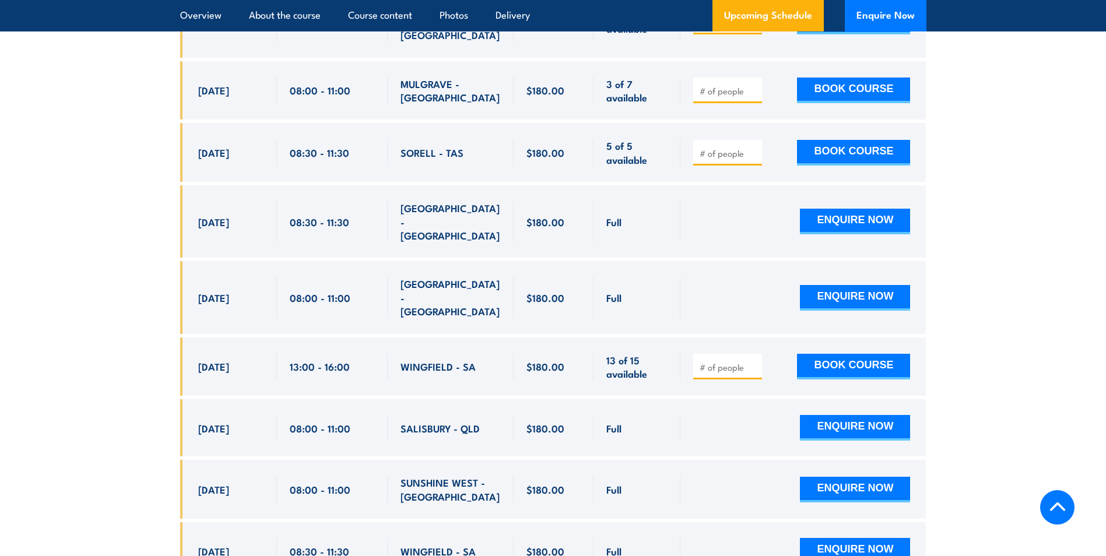
scroll to position [2365, 0]
